Goal: Find specific page/section: Find specific page/section

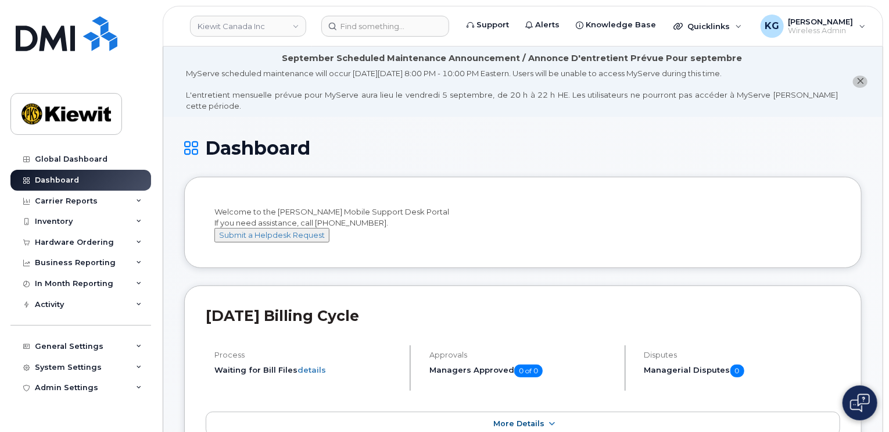
click at [442, 142] on h1 "Dashboard" at bounding box center [522, 148] width 677 height 20
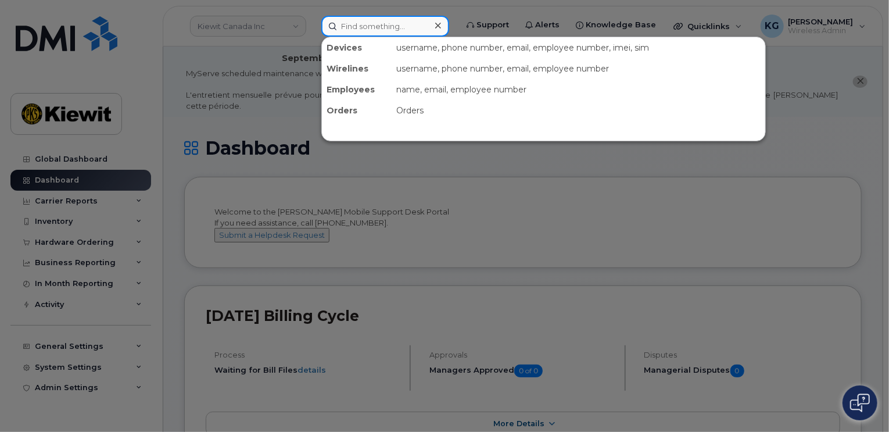
click at [405, 32] on input at bounding box center [385, 26] width 128 height 21
paste input "4374259102"
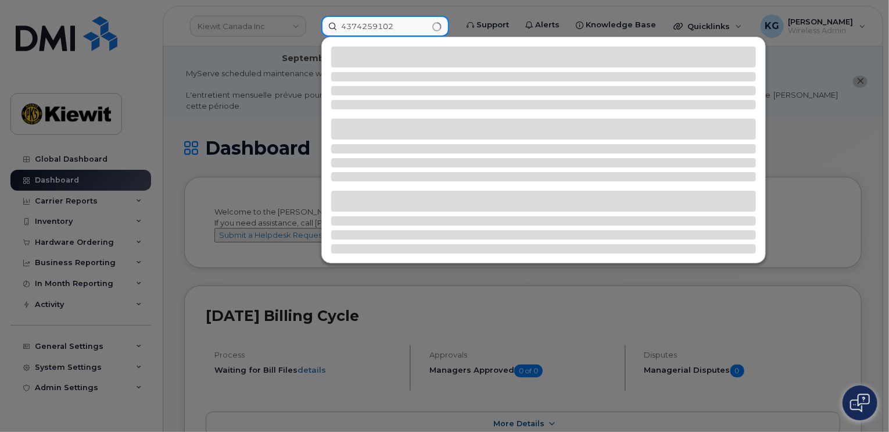
type input "4374259102"
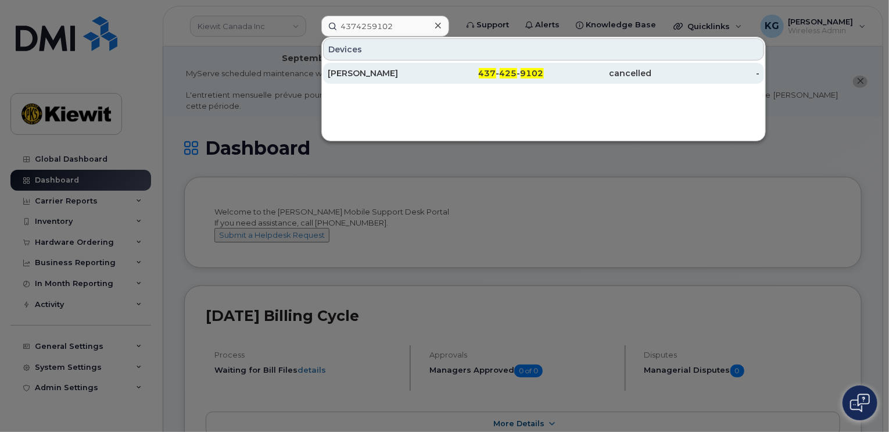
click at [356, 67] on div "[PERSON_NAME]" at bounding box center [382, 73] width 108 height 12
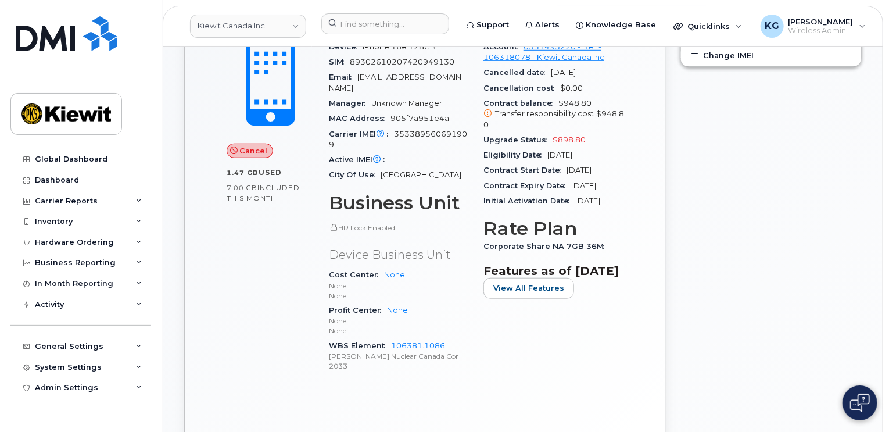
scroll to position [465, 0]
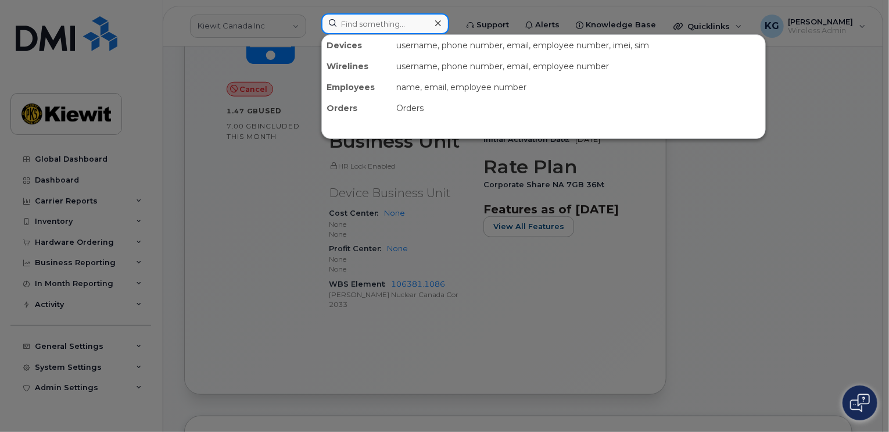
click at [368, 25] on input at bounding box center [385, 23] width 128 height 21
click at [562, 347] on div at bounding box center [444, 216] width 889 height 432
click at [380, 27] on input at bounding box center [385, 23] width 128 height 21
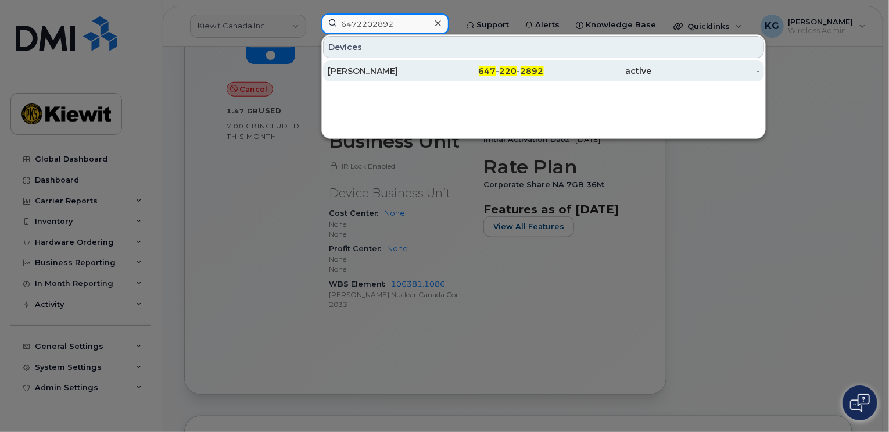
type input "6472202892"
click at [439, 73] on div "647 - 220 - 2892" at bounding box center [490, 71] width 108 height 12
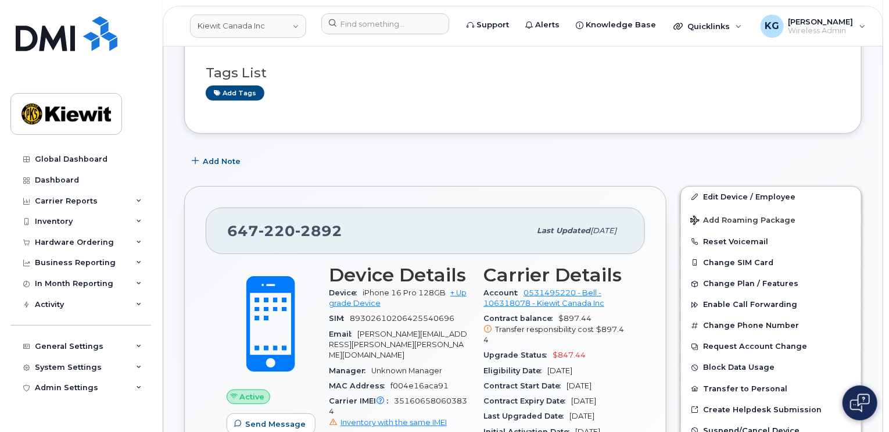
scroll to position [116, 0]
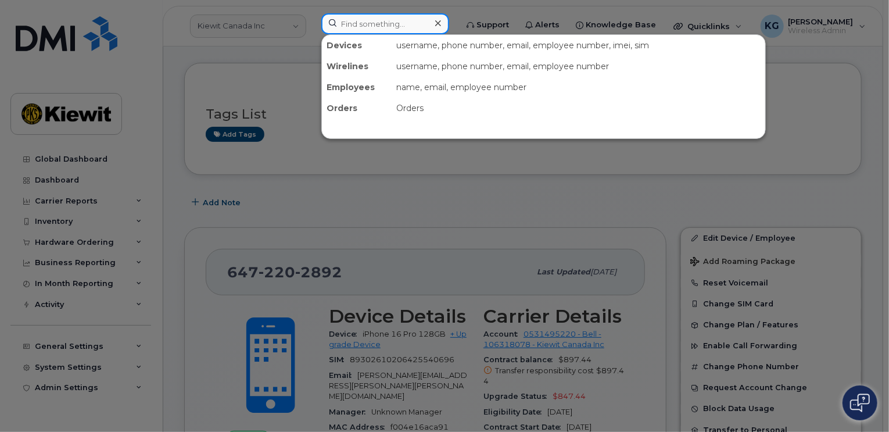
click at [372, 27] on input at bounding box center [385, 23] width 128 height 21
click at [381, 30] on input at bounding box center [385, 23] width 128 height 21
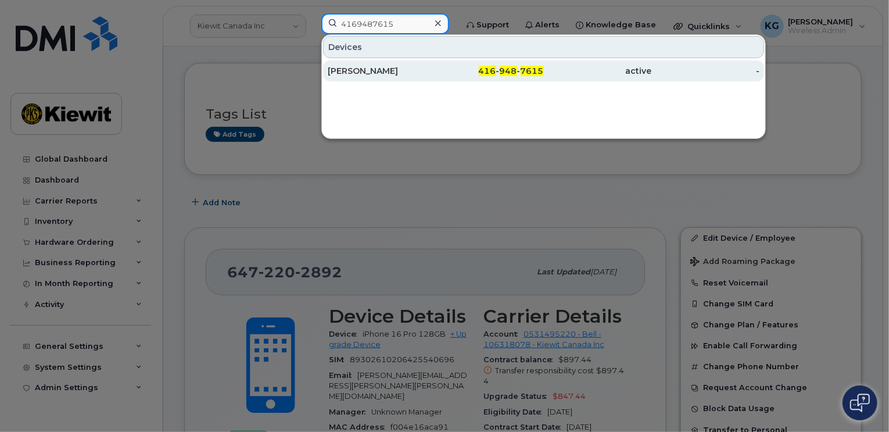
type input "4169487615"
click at [385, 71] on div "Pablo Martinez" at bounding box center [382, 71] width 108 height 12
